Goal: Task Accomplishment & Management: Manage account settings

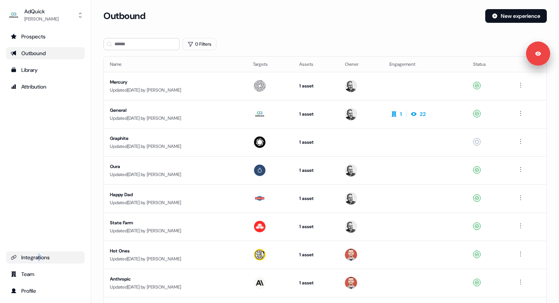
click at [40, 258] on div "Integrations" at bounding box center [46, 258] width 70 height 8
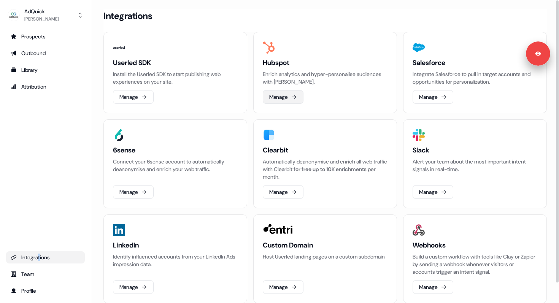
click at [291, 97] on button "Manage" at bounding box center [283, 97] width 41 height 14
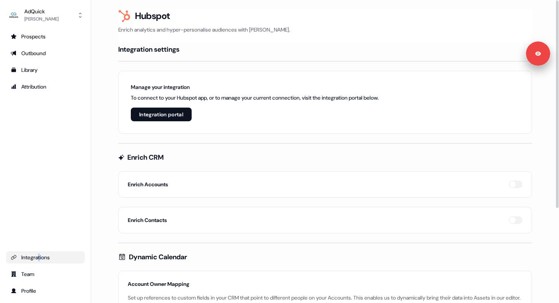
click at [176, 115] on button "Integration portal" at bounding box center [161, 115] width 61 height 14
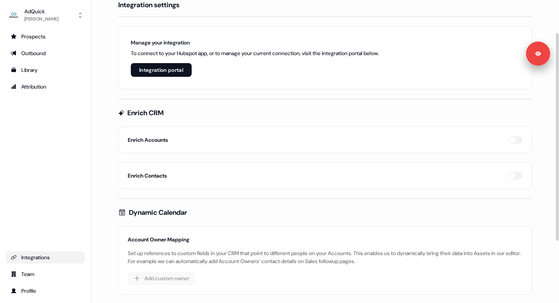
scroll to position [48, 0]
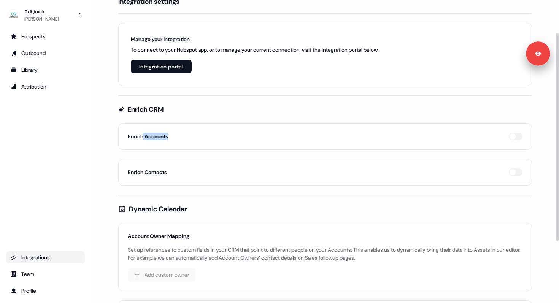
drag, startPoint x: 144, startPoint y: 138, endPoint x: 200, endPoint y: 138, distance: 56.6
click at [200, 138] on div "Enrich Accounts" at bounding box center [325, 137] width 395 height 8
drag, startPoint x: 145, startPoint y: 173, endPoint x: 224, endPoint y: 173, distance: 78.7
click at [224, 173] on div "Enrich Contacts" at bounding box center [325, 172] width 395 height 8
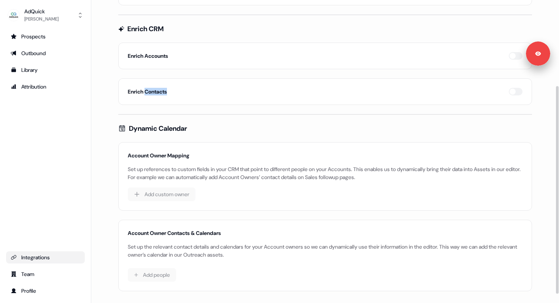
scroll to position [130, 0]
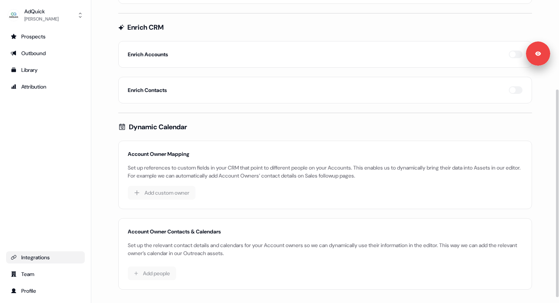
click at [160, 128] on h4 "Dynamic Calendar" at bounding box center [158, 126] width 58 height 9
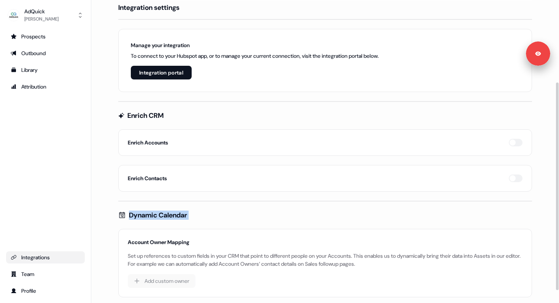
scroll to position [0, 0]
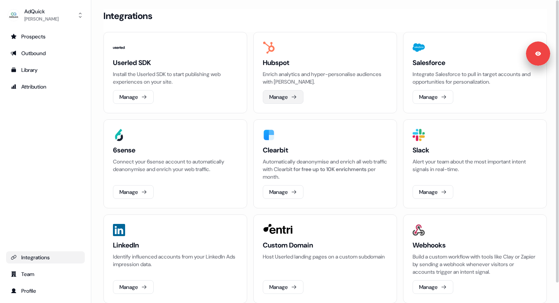
click at [285, 97] on button "Manage" at bounding box center [283, 97] width 41 height 14
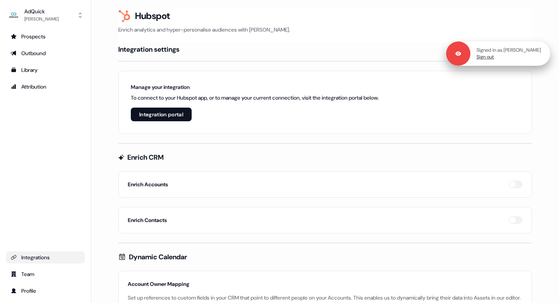
click at [491, 59] on link "Sign out" at bounding box center [484, 57] width 17 height 7
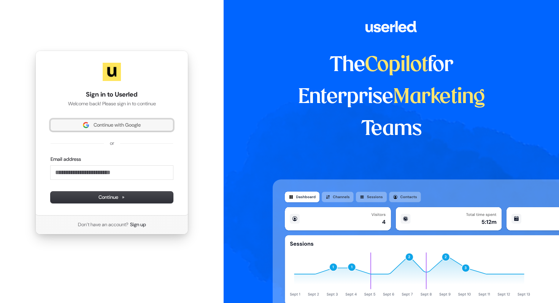
click at [139, 125] on span "Continue with Google" at bounding box center [117, 125] width 47 height 7
